Goal: Task Accomplishment & Management: Manage account settings

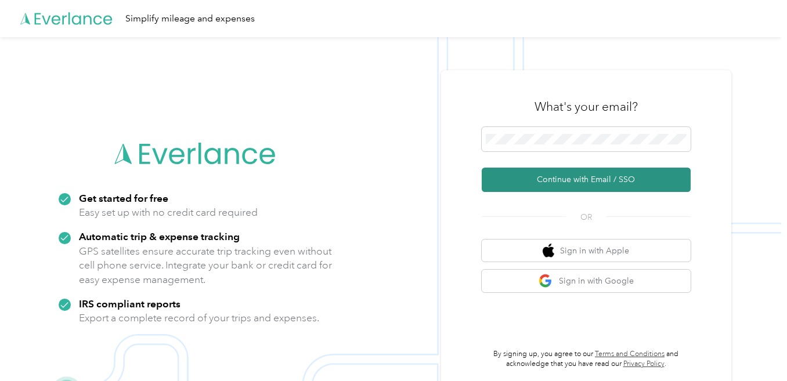
click at [561, 178] on button "Continue with Email / SSO" at bounding box center [586, 180] width 209 height 24
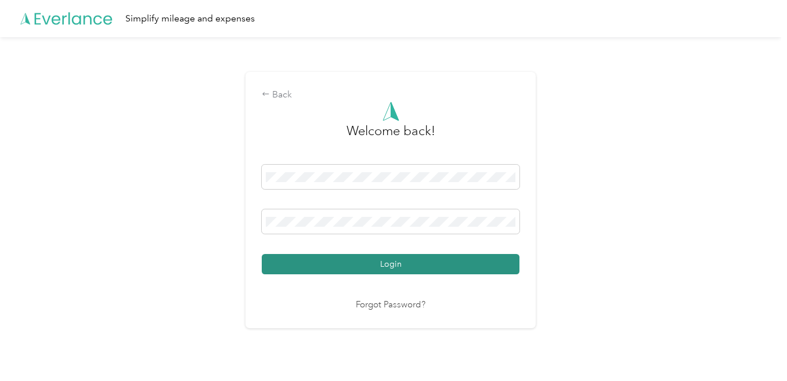
click at [442, 266] on button "Login" at bounding box center [391, 264] width 258 height 20
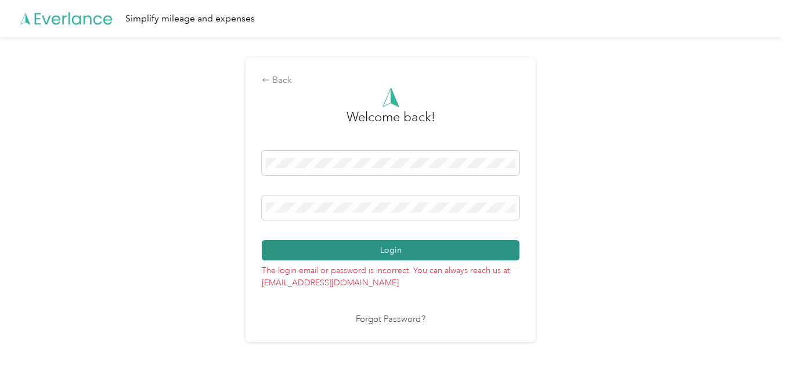
click at [357, 246] on button "Login" at bounding box center [391, 250] width 258 height 20
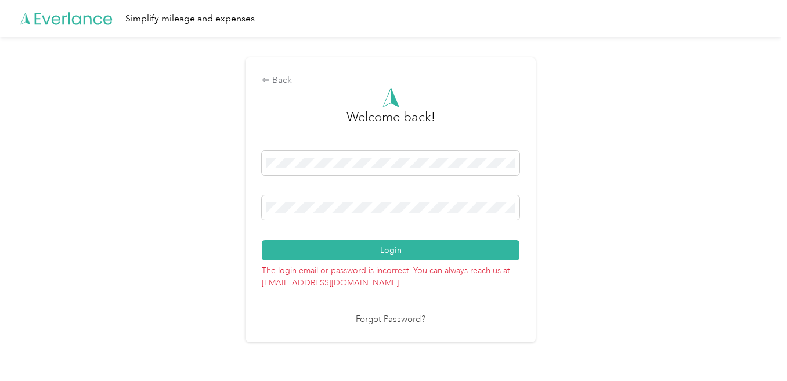
click at [382, 322] on link "Forgot Password?" at bounding box center [391, 319] width 70 height 13
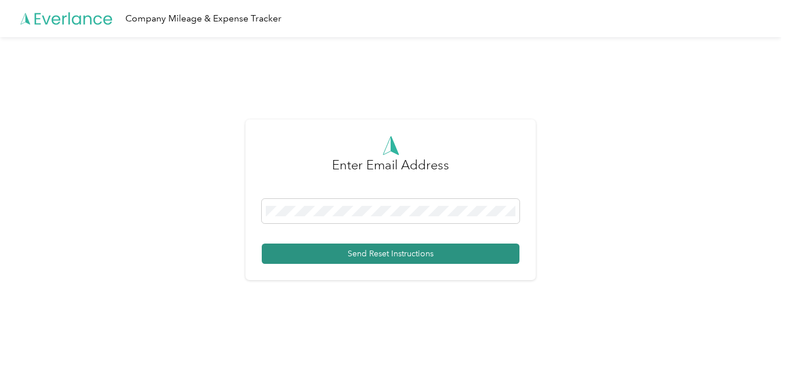
click at [339, 249] on button "Send Reset Instructions" at bounding box center [391, 254] width 258 height 20
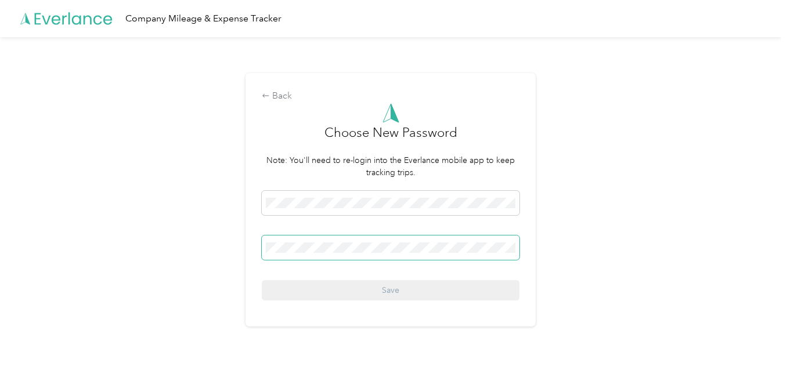
click at [340, 241] on span at bounding box center [391, 248] width 258 height 24
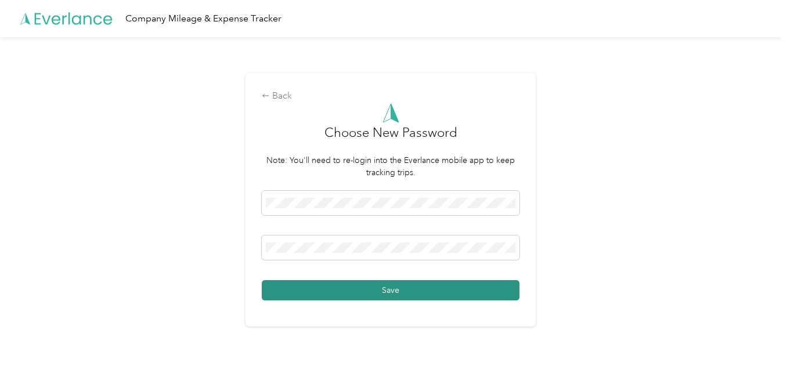
click at [382, 293] on button "Save" at bounding box center [391, 290] width 258 height 20
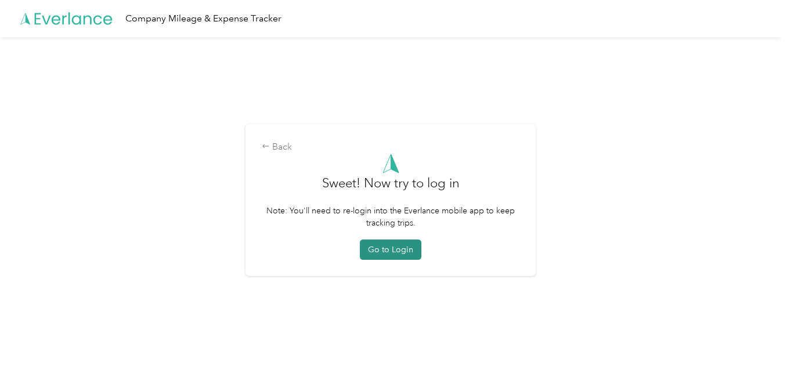
click at [394, 250] on button "Go to Login" at bounding box center [391, 250] width 62 height 20
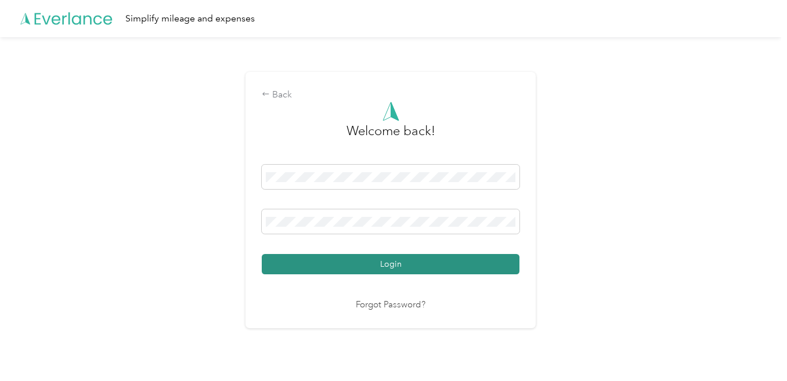
click at [491, 263] on button "Login" at bounding box center [391, 264] width 258 height 20
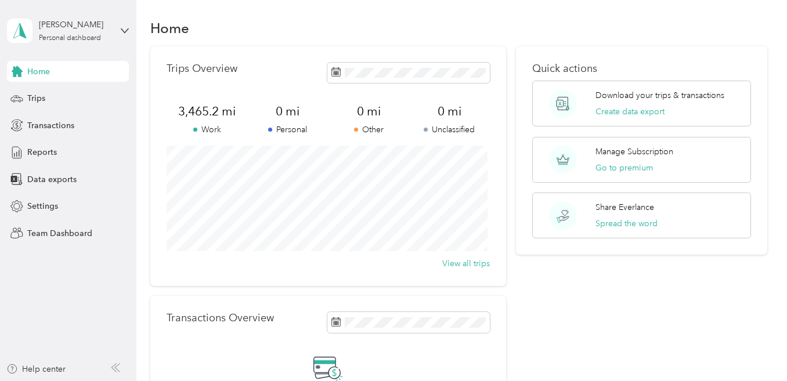
scroll to position [4, 0]
click at [56, 155] on span "Reports" at bounding box center [42, 152] width 30 height 12
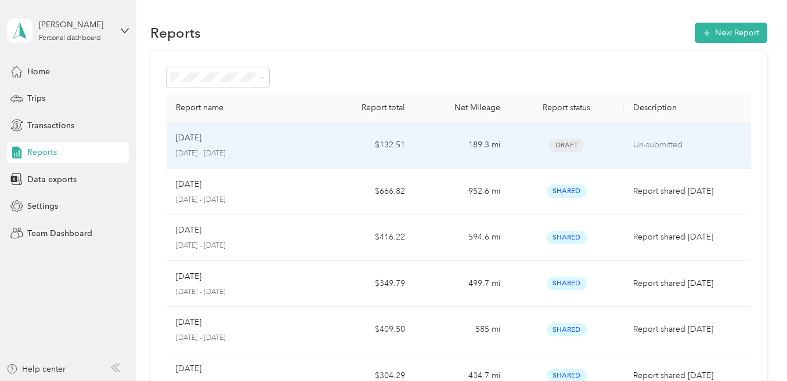
click at [561, 142] on span "Draft" at bounding box center [566, 145] width 35 height 13
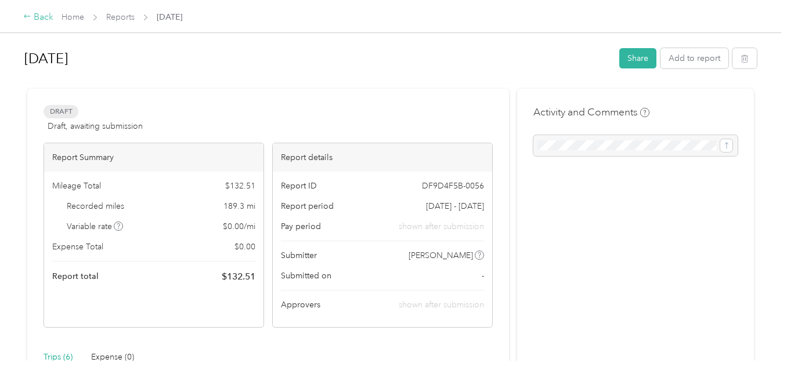
click at [48, 20] on div "Back" at bounding box center [38, 17] width 30 height 14
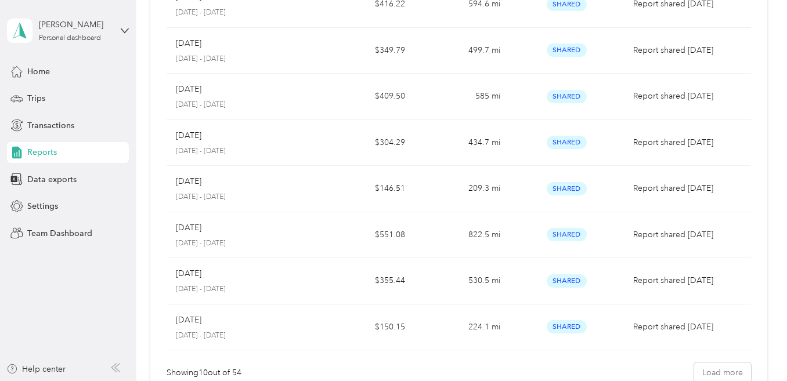
scroll to position [371, 0]
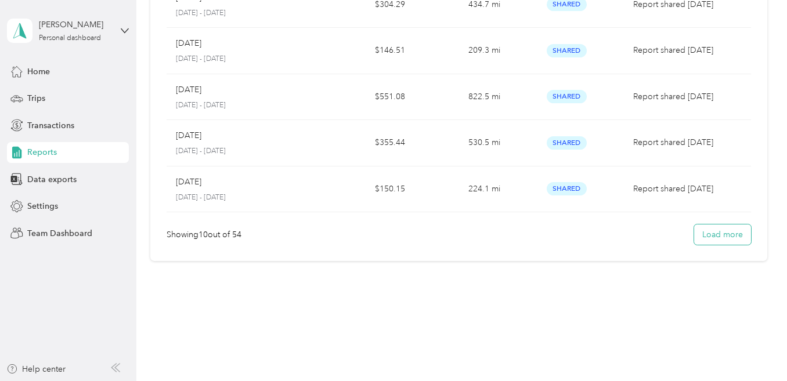
click at [709, 237] on button "Load more" at bounding box center [722, 235] width 57 height 20
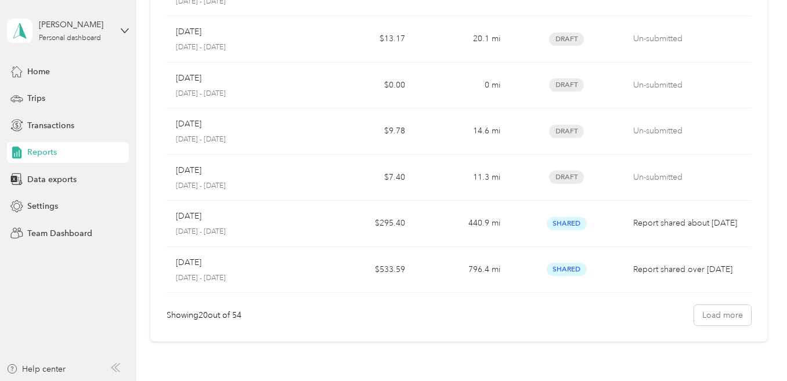
scroll to position [833, 0]
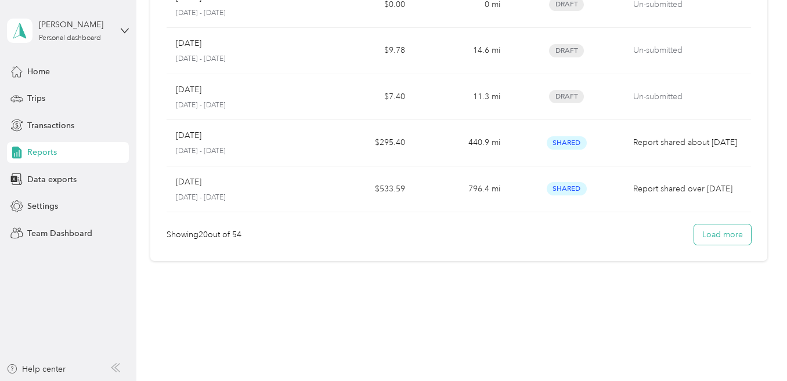
click at [729, 240] on button "Load more" at bounding box center [722, 235] width 57 height 20
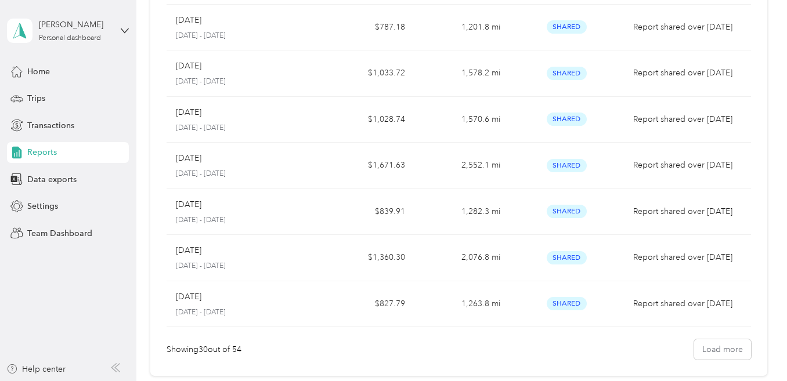
scroll to position [1294, 0]
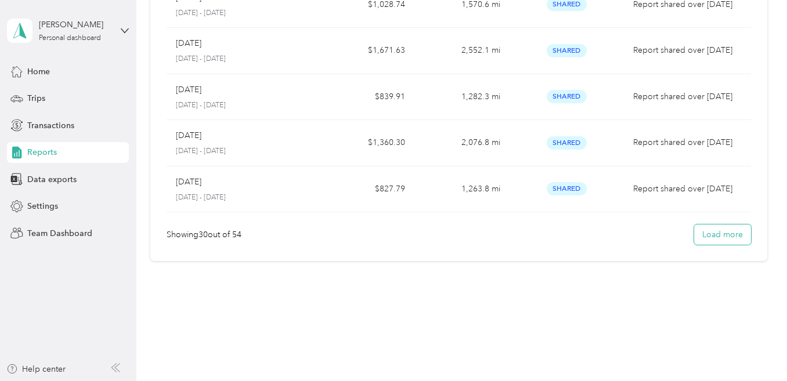
click at [725, 236] on button "Load more" at bounding box center [722, 235] width 57 height 20
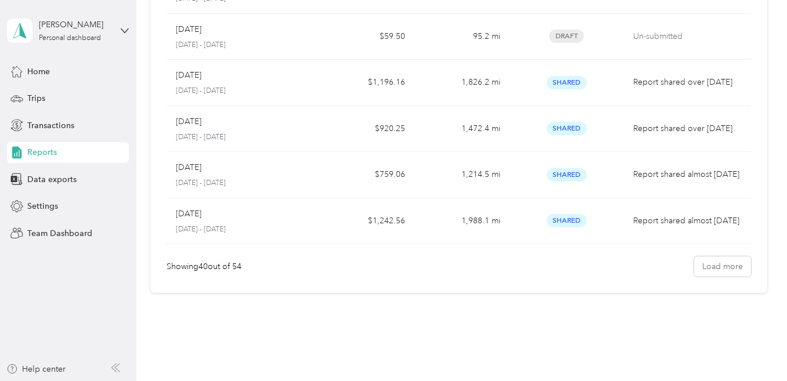
scroll to position [1724, 0]
click at [732, 269] on button "Load more" at bounding box center [722, 266] width 57 height 20
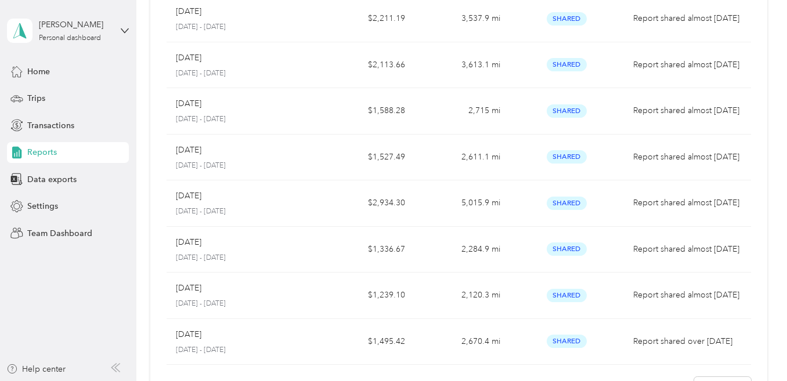
scroll to position [2217, 0]
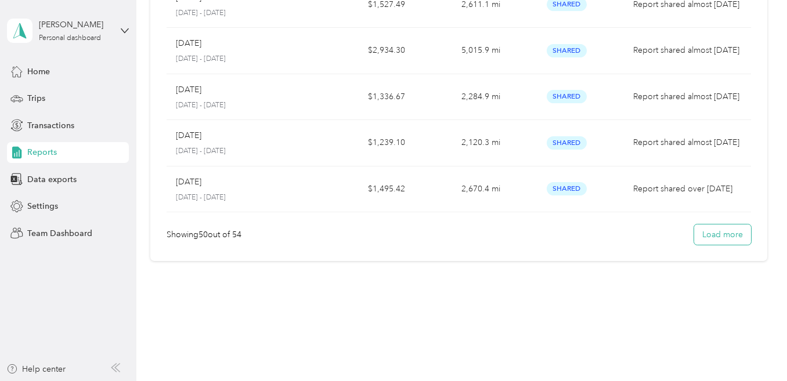
click at [718, 242] on button "Load more" at bounding box center [722, 235] width 57 height 20
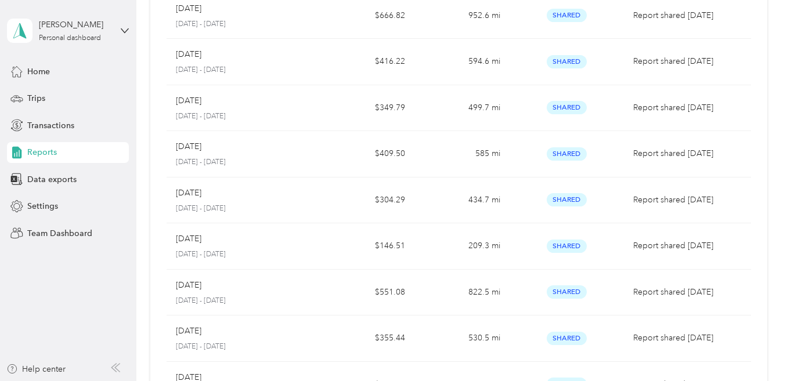
scroll to position [0, 0]
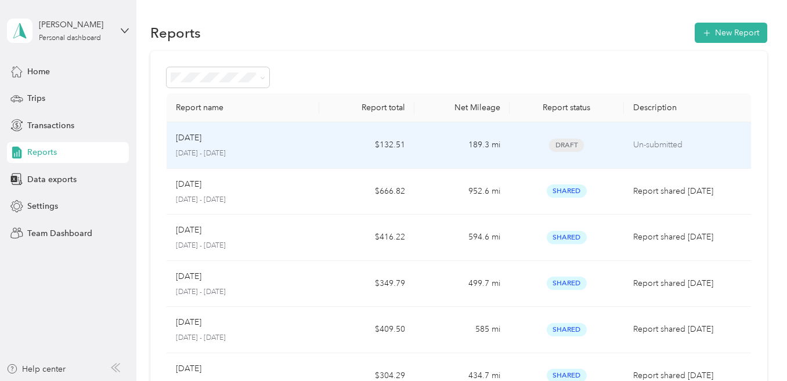
click at [635, 153] on td "Un-submitted" at bounding box center [687, 145] width 127 height 46
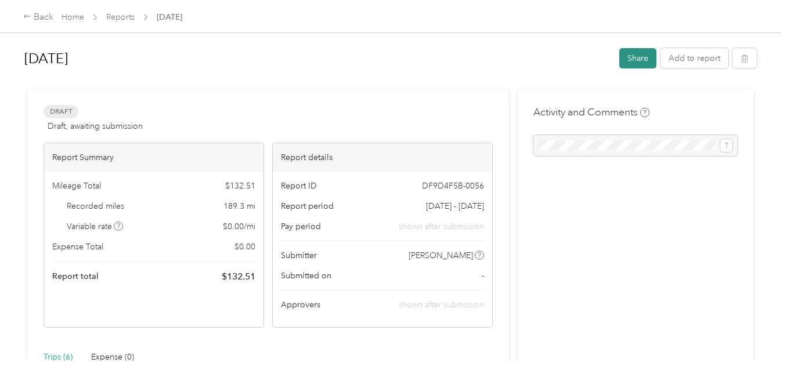
click at [628, 59] on button "Share" at bounding box center [637, 58] width 37 height 20
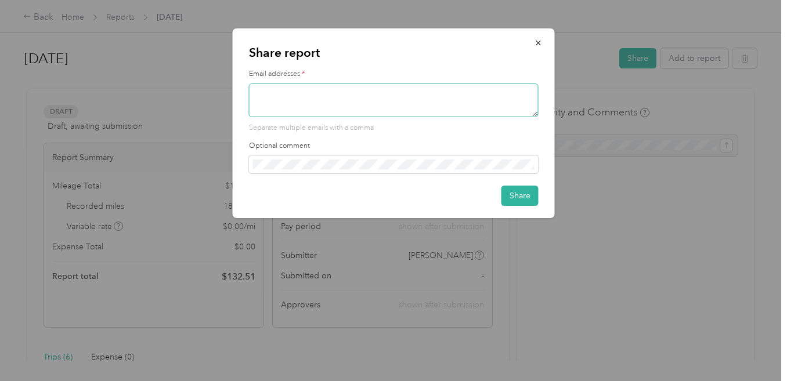
click at [398, 98] on textarea at bounding box center [394, 101] width 290 height 34
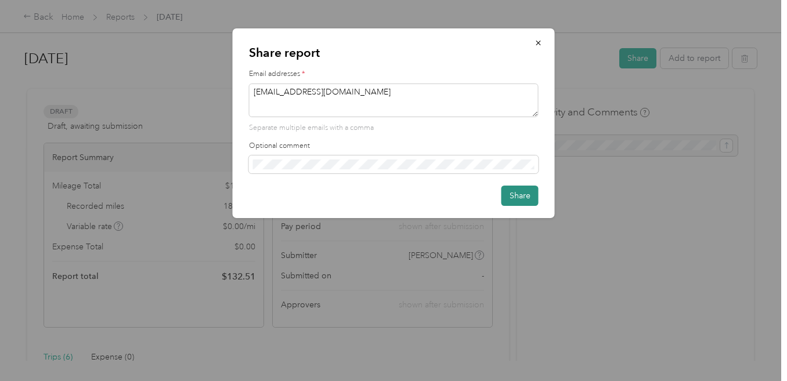
type textarea "worthymom379@outlook.com"
click at [519, 198] on button "Share" at bounding box center [519, 196] width 37 height 20
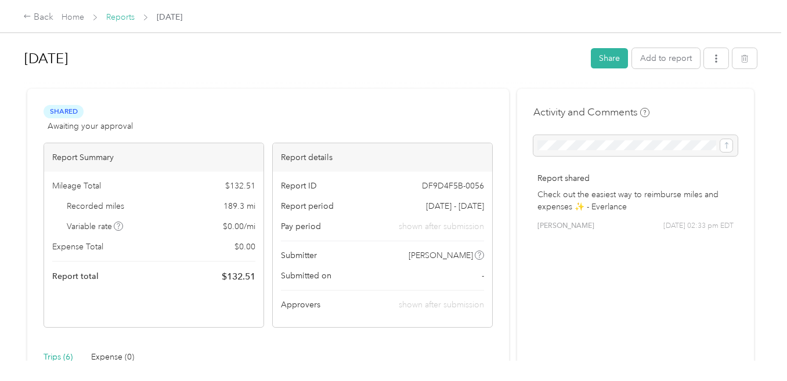
click at [125, 17] on link "Reports" at bounding box center [120, 17] width 28 height 10
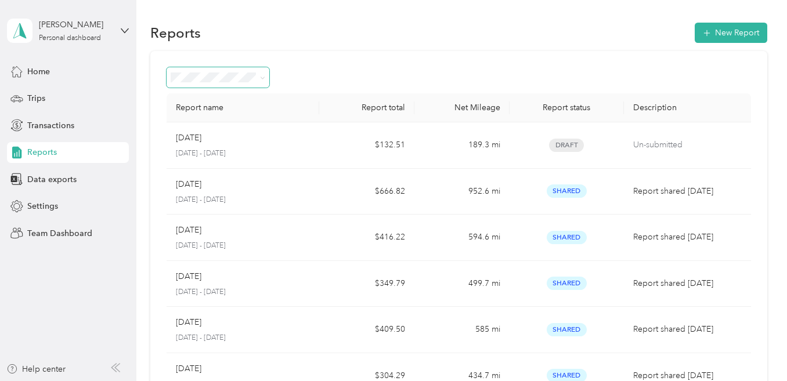
click at [262, 78] on icon at bounding box center [262, 78] width 3 height 2
click at [82, 104] on div "Trips" at bounding box center [68, 98] width 122 height 21
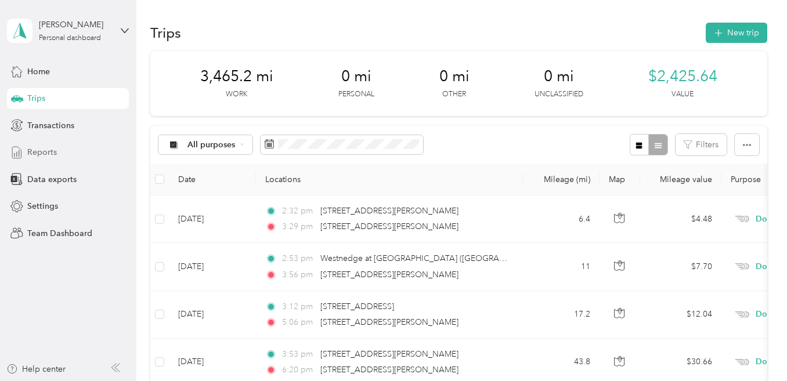
click at [80, 157] on div "Reports" at bounding box center [68, 152] width 122 height 21
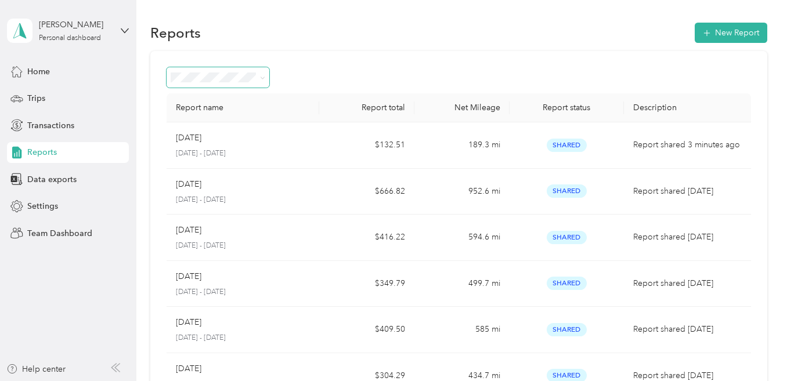
click at [264, 81] on span at bounding box center [262, 78] width 5 height 10
click at [263, 78] on icon at bounding box center [262, 77] width 5 height 5
click at [52, 176] on span "Data exports" at bounding box center [51, 179] width 49 height 12
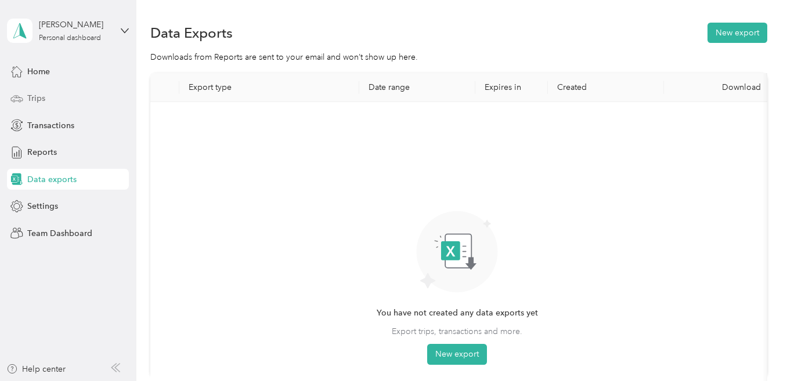
click at [40, 96] on span "Trips" at bounding box center [36, 98] width 18 height 12
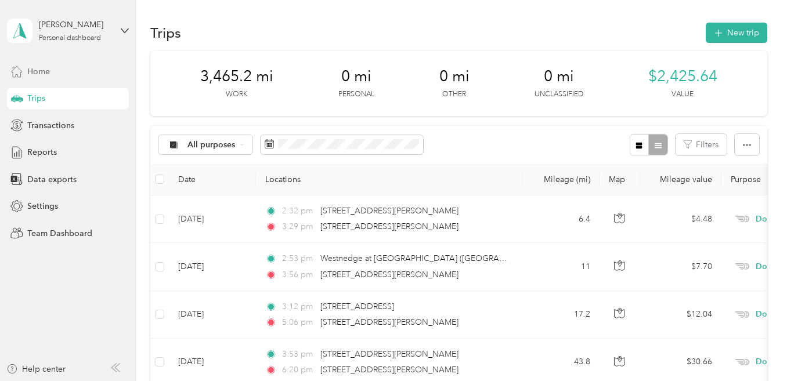
click at [45, 77] on span "Home" at bounding box center [38, 72] width 23 height 12
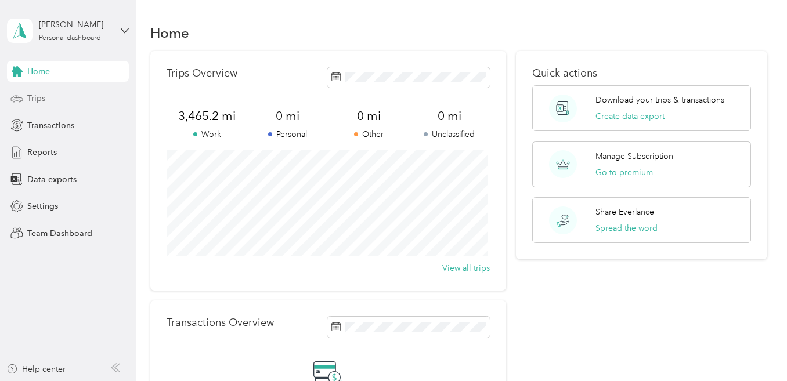
click at [74, 97] on div "Trips" at bounding box center [68, 98] width 122 height 21
